Goal: Information Seeking & Learning: Learn about a topic

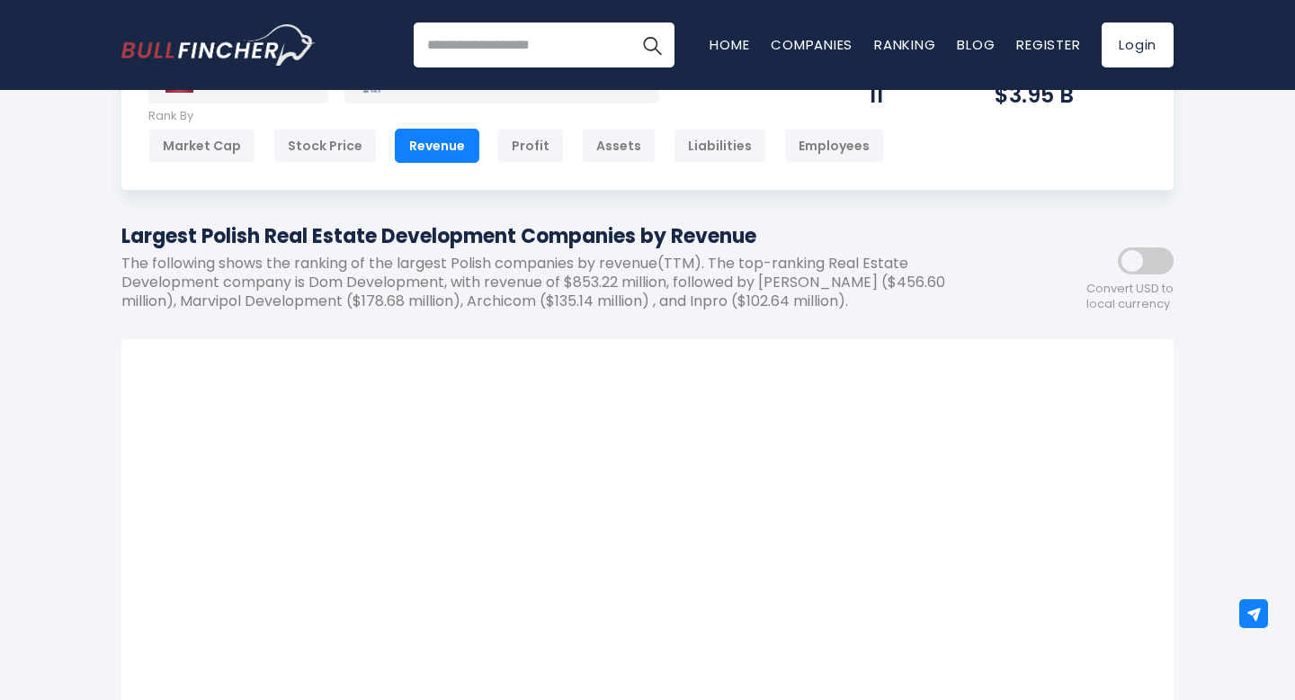
scroll to position [76, 0]
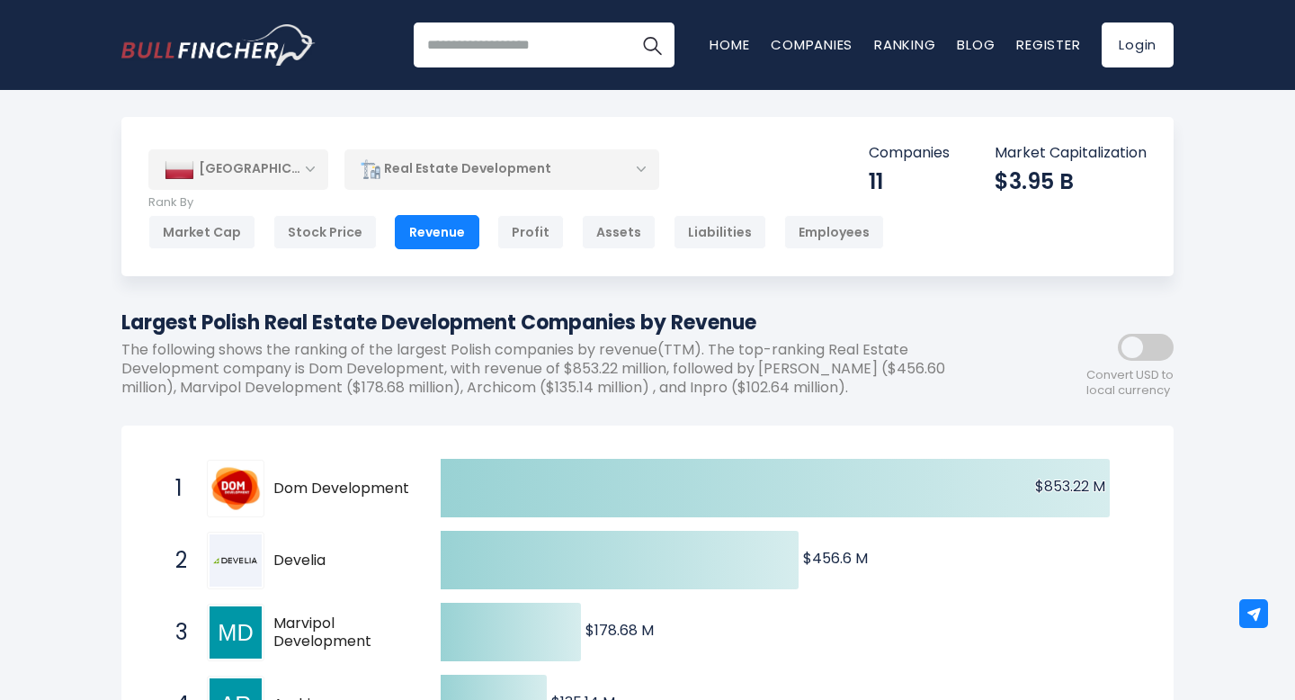
click at [280, 165] on div "[GEOGRAPHIC_DATA]" at bounding box center [238, 169] width 180 height 40
